Goal: Task Accomplishment & Management: Manage account settings

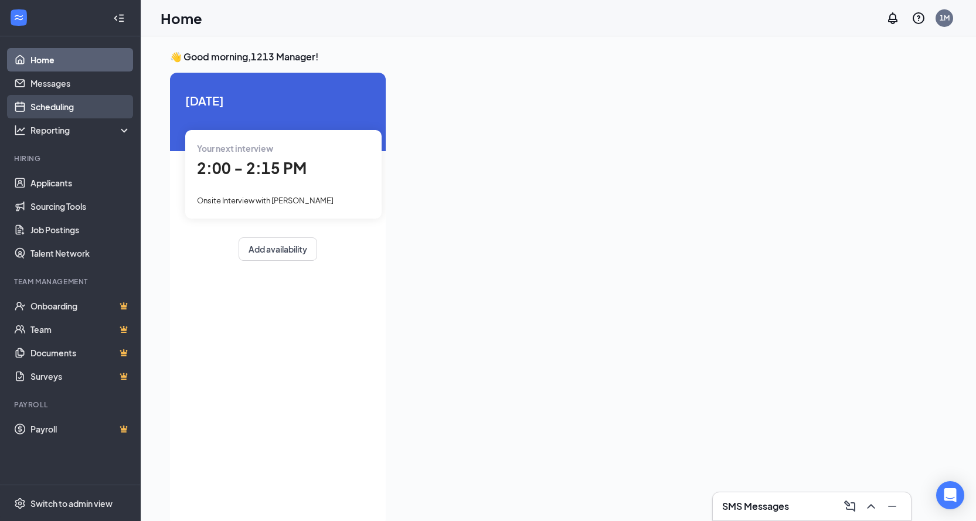
click at [64, 105] on link "Scheduling" at bounding box center [80, 106] width 100 height 23
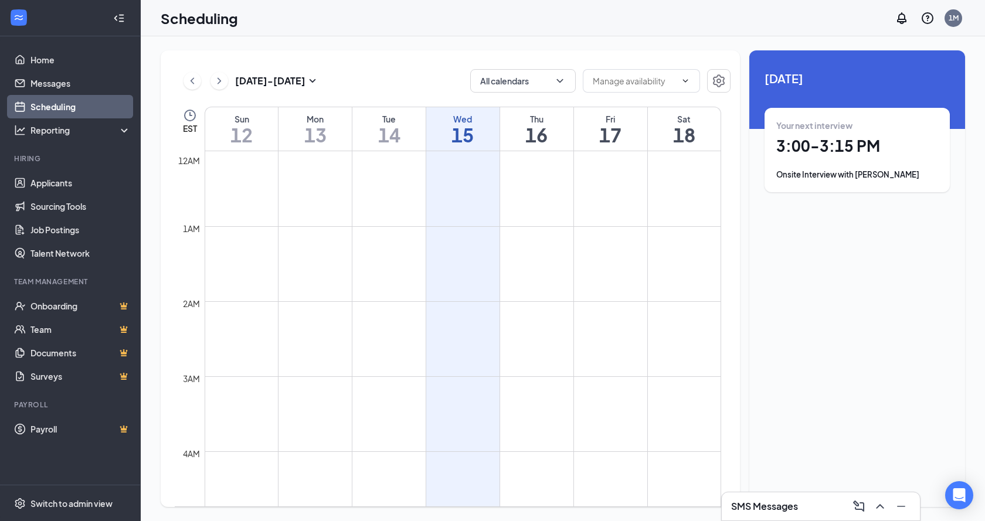
scroll to position [576, 0]
click at [411, 134] on h1 "14" at bounding box center [388, 135] width 73 height 20
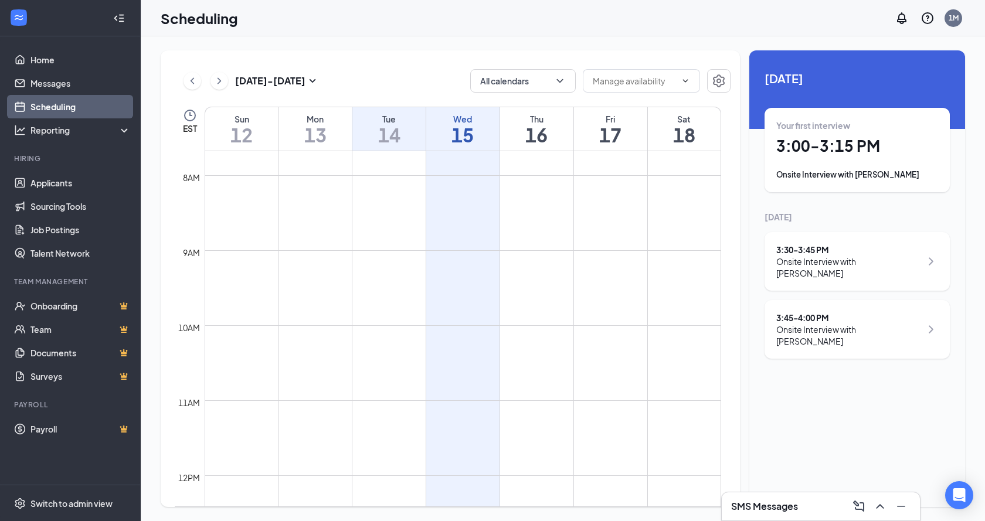
click at [848, 255] on div "3:30 - 3:45 PM" at bounding box center [848, 250] width 145 height 12
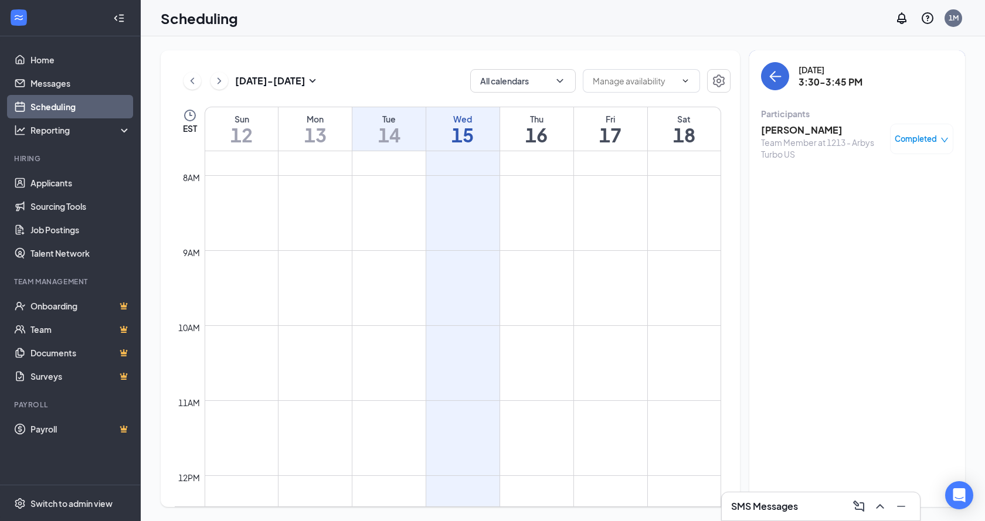
click at [806, 129] on h3 "[PERSON_NAME]" at bounding box center [822, 130] width 123 height 13
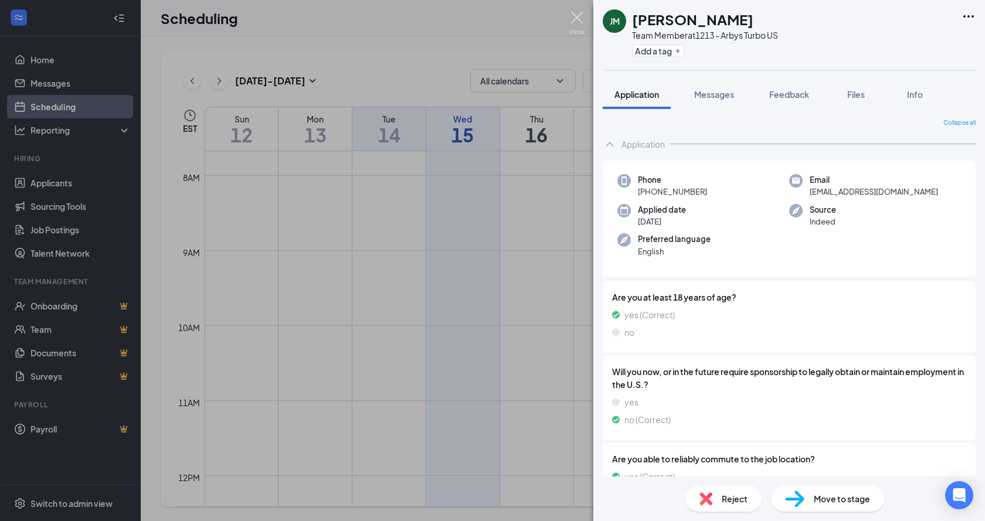
click at [573, 18] on img at bounding box center [577, 23] width 15 height 23
